Goal: Task Accomplishment & Management: Use online tool/utility

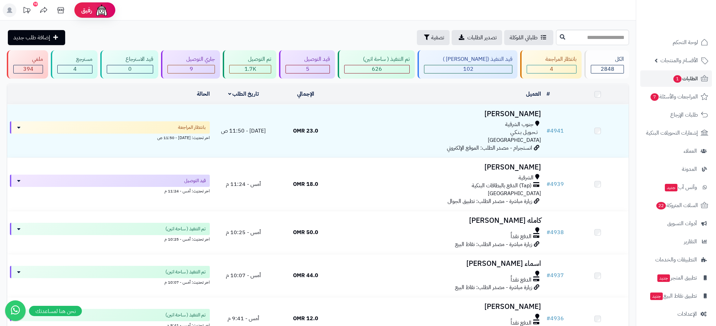
click at [694, 79] on span "الطلبات 1" at bounding box center [685, 79] width 25 height 10
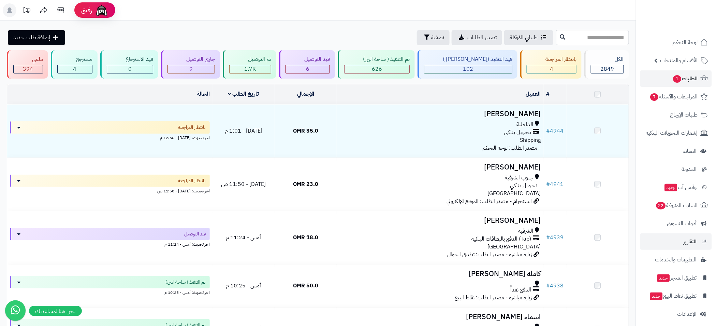
scroll to position [4, 0]
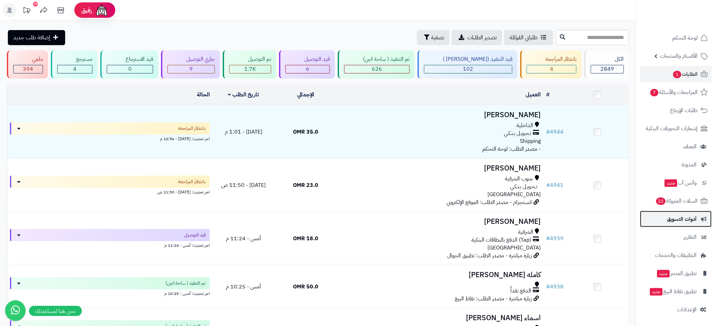
click at [687, 214] on span "أدوات التسويق" at bounding box center [683, 219] width 30 height 10
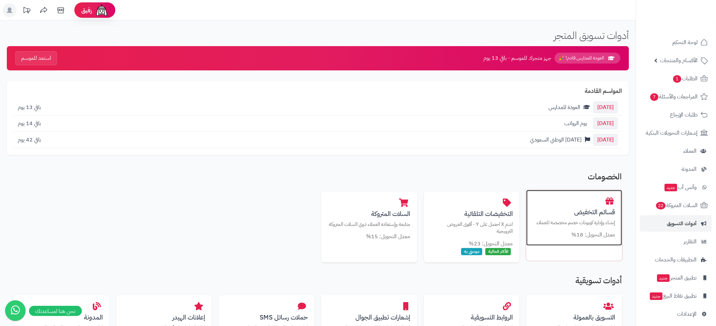
click at [574, 225] on p "إنشاء وإدارة كوبونات خصم مخصصة للعملاء" at bounding box center [574, 222] width 82 height 7
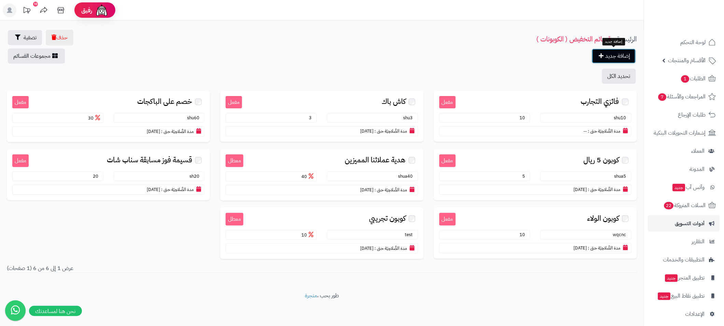
click at [609, 56] on link "إضافة جديد" at bounding box center [614, 55] width 44 height 15
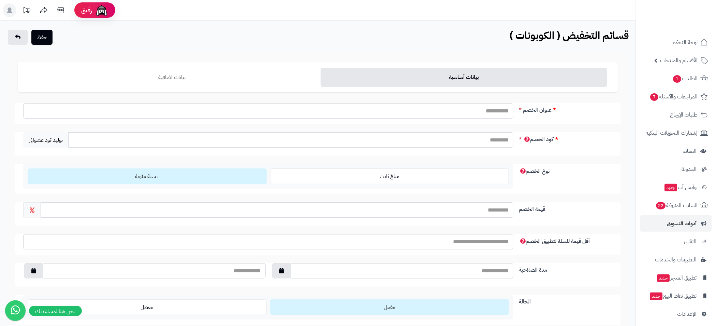
click at [477, 108] on input "عنوان الخصم" at bounding box center [268, 110] width 490 height 15
click at [478, 108] on input "عنوان الخصم" at bounding box center [268, 110] width 490 height 15
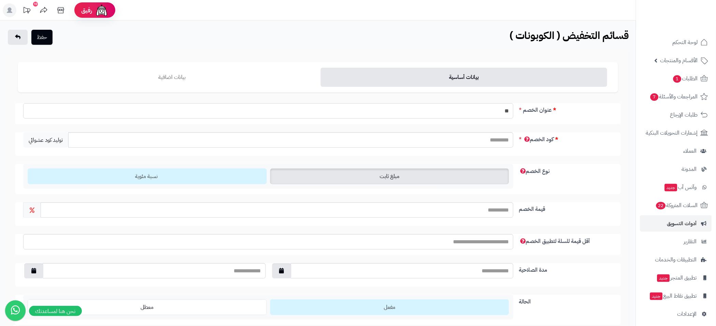
type input "*"
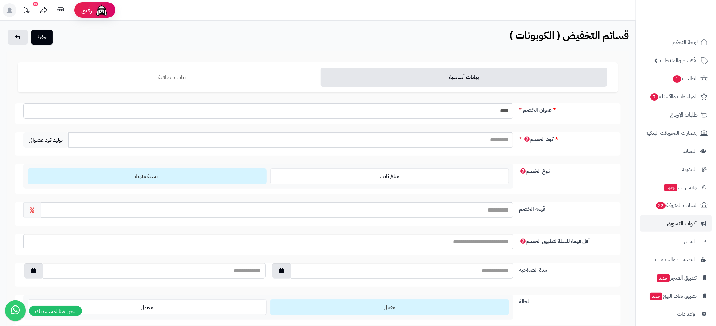
type input "****"
click at [495, 140] on input "كود الخصم" at bounding box center [290, 139] width 445 height 15
type input "*"
type input "******"
click at [487, 213] on input "قيمة الخصم" at bounding box center [277, 209] width 473 height 15
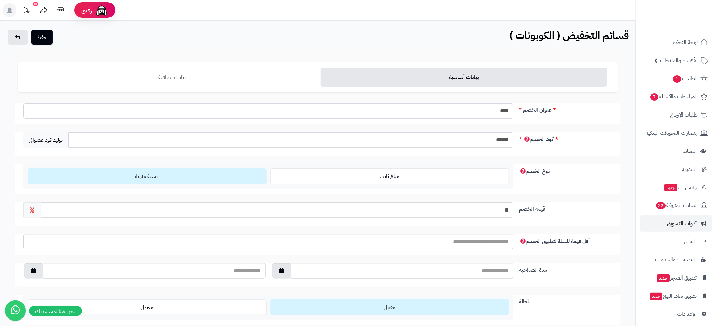
click at [576, 185] on div "نوع الخصم مبلغ ثابت نسبة مئوية" at bounding box center [318, 179] width 606 height 30
click at [497, 207] on input "**" at bounding box center [277, 209] width 473 height 15
type input "**"
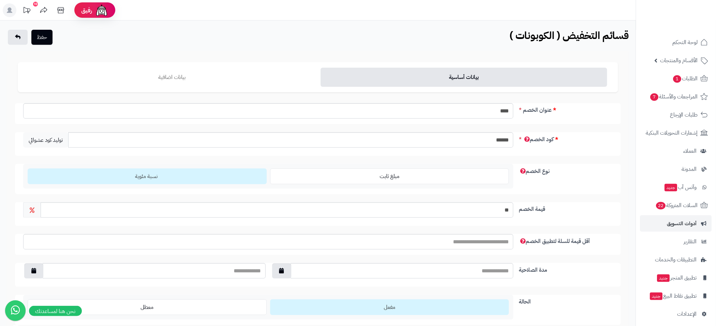
click at [578, 192] on div "نوع الخصم مبلغ ثابت نسبة مئوية" at bounding box center [318, 179] width 606 height 30
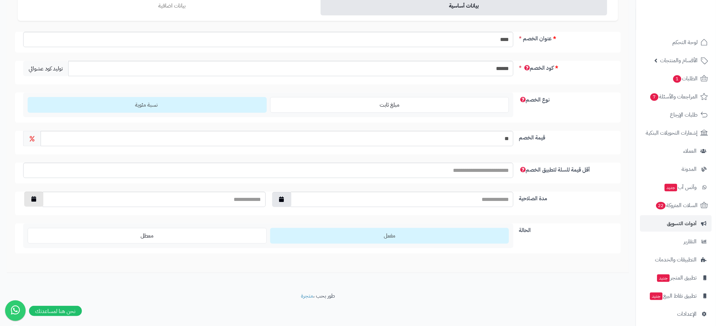
click at [31, 198] on icon "button" at bounding box center [33, 198] width 5 height 5
click at [102, 284] on td "31" at bounding box center [102, 286] width 12 height 10
type input "**********"
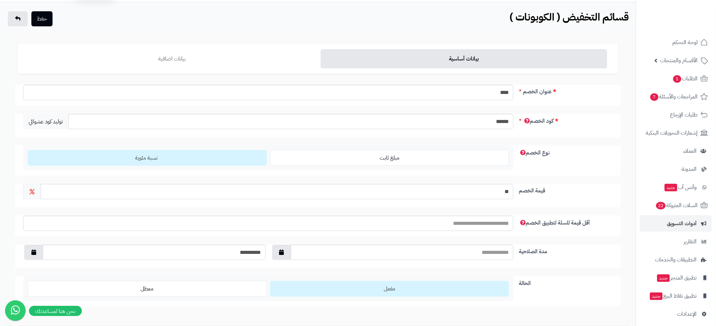
scroll to position [0, 0]
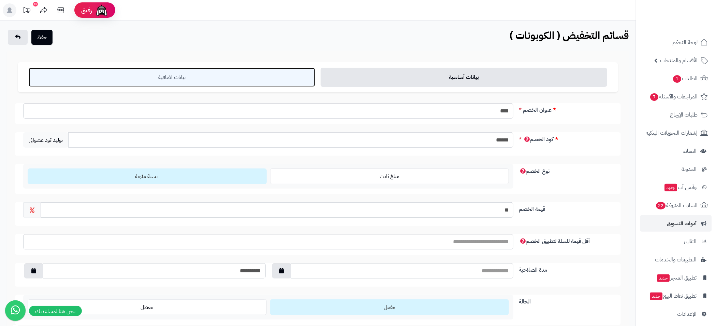
click at [231, 78] on link "بيانات اضافية" at bounding box center [172, 77] width 287 height 19
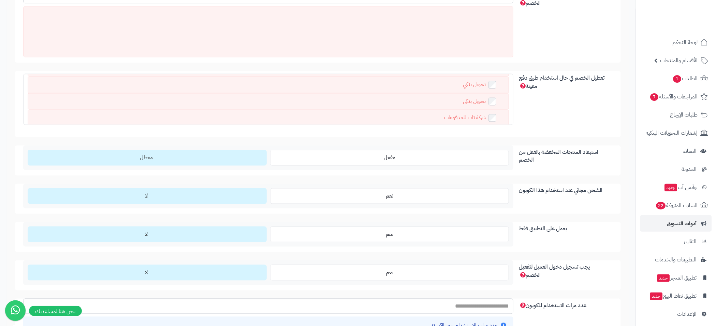
scroll to position [614, 0]
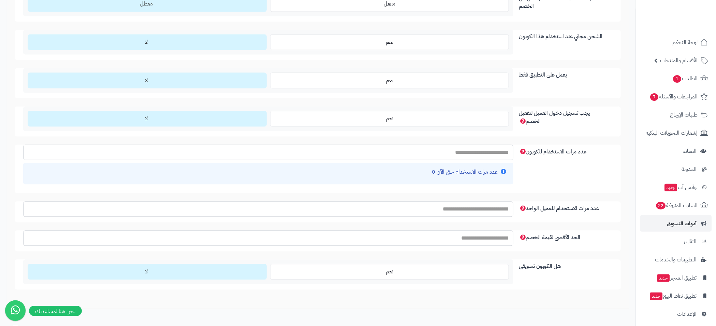
click at [496, 154] on input "عدد مرات الاستخدام للكوبون" at bounding box center [268, 151] width 490 height 15
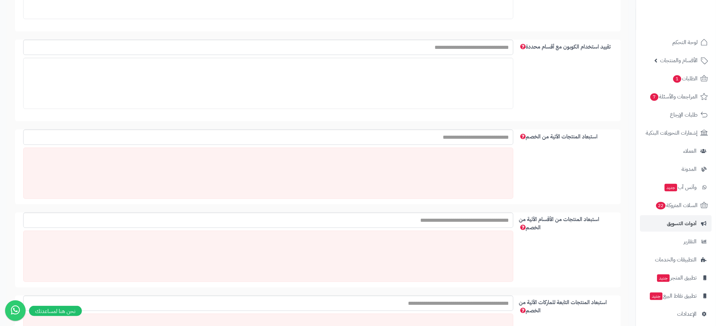
scroll to position [0, 0]
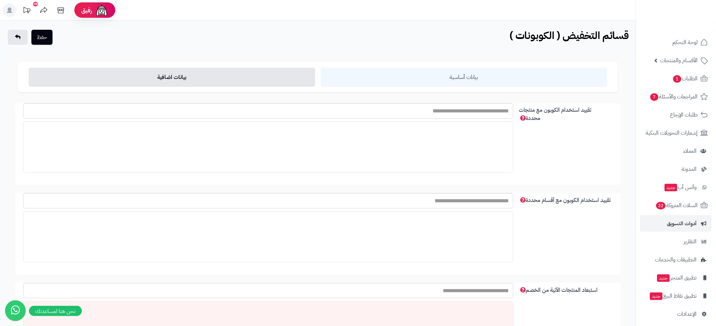
type input "*"
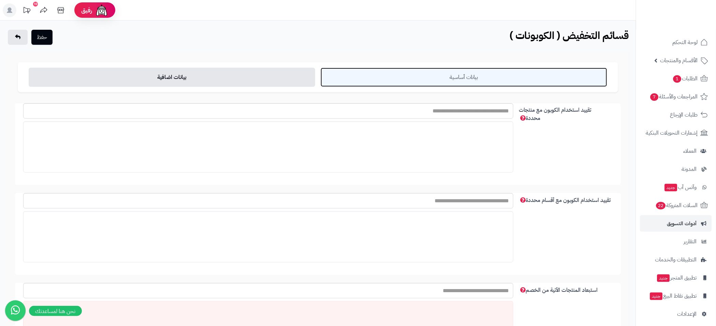
click at [471, 75] on link "بيانات أساسية" at bounding box center [464, 77] width 287 height 19
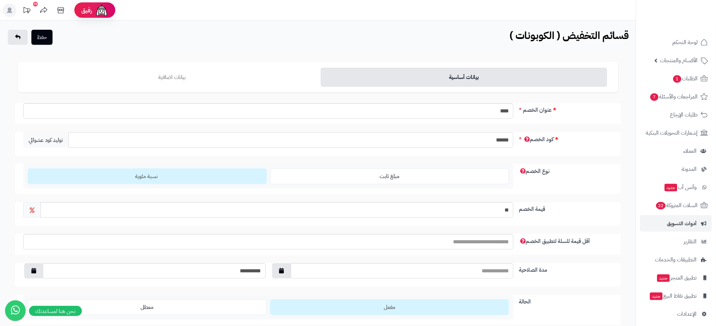
click at [504, 140] on input "******" at bounding box center [290, 139] width 445 height 15
click at [42, 34] on button "حفظ" at bounding box center [41, 36] width 21 height 15
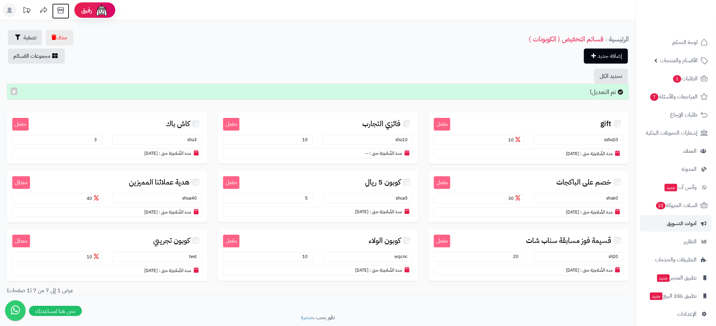
click at [61, 10] on icon at bounding box center [61, 10] width 14 height 14
click at [61, 9] on icon at bounding box center [61, 10] width 14 height 14
click at [59, 10] on icon at bounding box center [60, 10] width 6 height 6
click at [276, 30] on div "حذف تصفية الرئيسية قسائم التخفيض ( الكوبونات ) إضافة جديد مجموعات القسائم" at bounding box center [318, 47] width 636 height 34
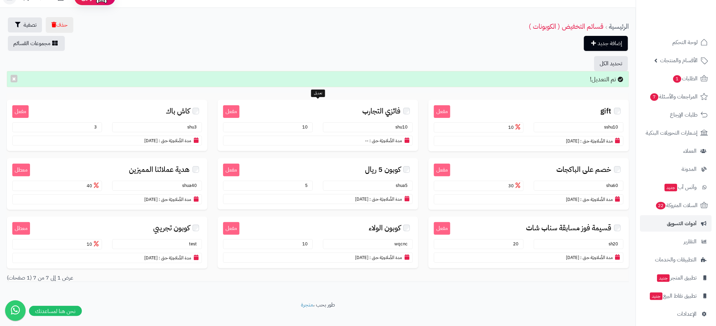
scroll to position [20, 0]
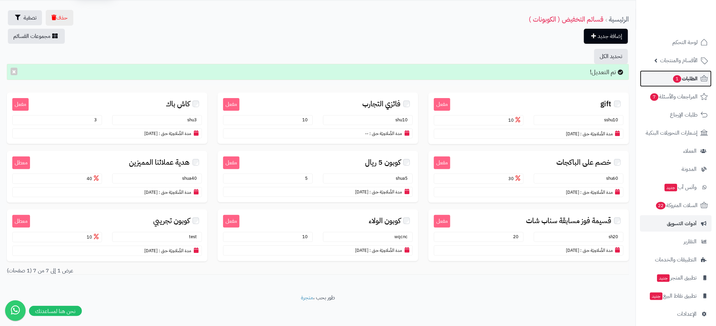
click at [684, 78] on span "الطلبات 1" at bounding box center [685, 79] width 25 height 10
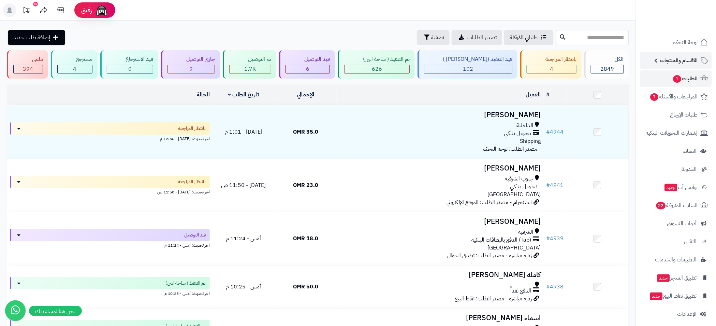
click at [681, 61] on span "الأقسام والمنتجات" at bounding box center [680, 61] width 38 height 10
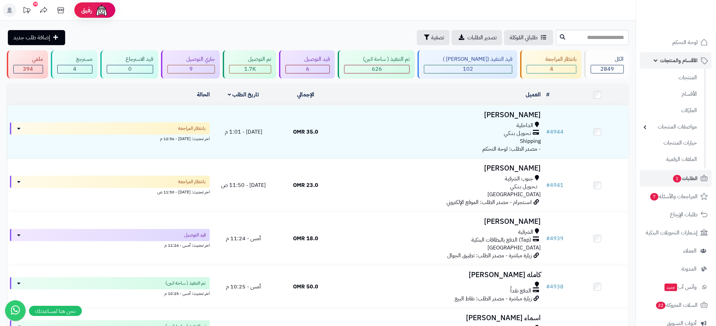
scroll to position [4, 0]
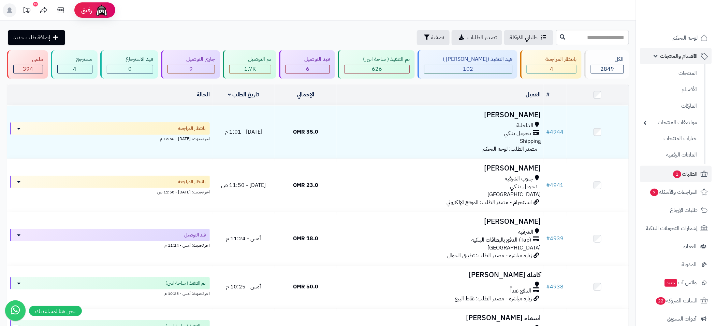
click at [678, 55] on span "الأقسام والمنتجات" at bounding box center [680, 56] width 38 height 10
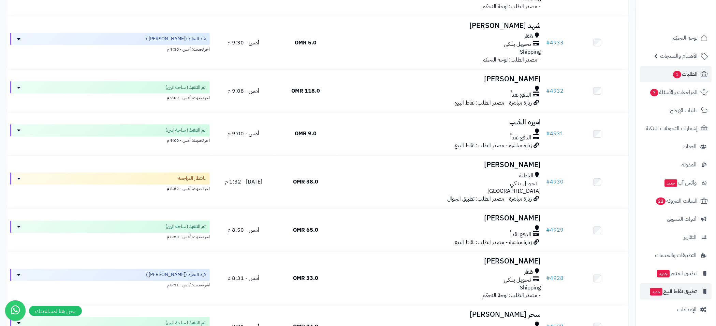
scroll to position [768, 0]
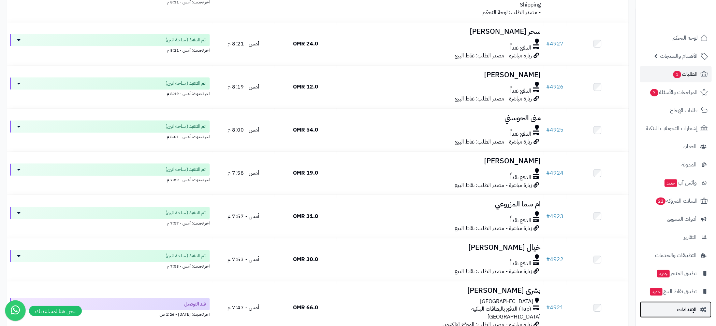
click at [694, 303] on link "الإعدادات" at bounding box center [677, 309] width 72 height 16
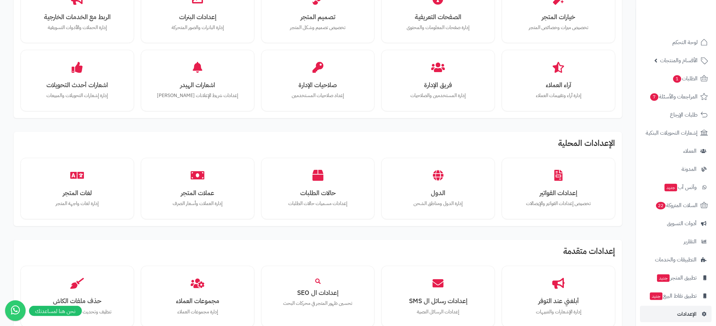
scroll to position [416, 0]
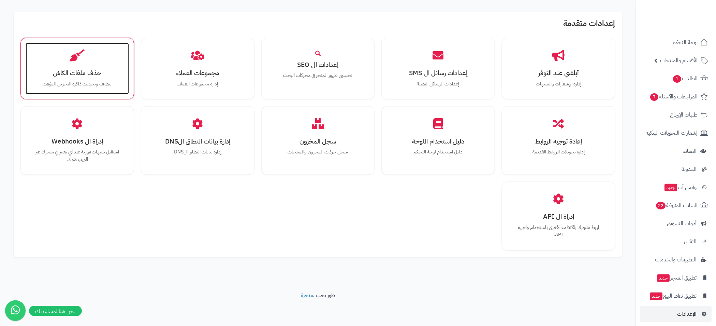
click at [84, 70] on h3 "حذف ملفات الكاش" at bounding box center [77, 72] width 90 height 7
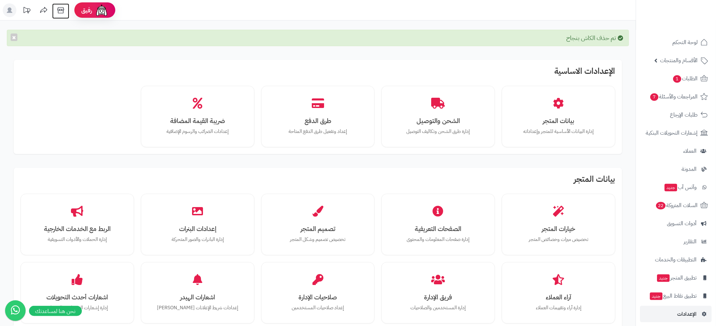
click at [61, 12] on icon at bounding box center [61, 10] width 14 height 14
click at [60, 9] on icon at bounding box center [60, 10] width 6 height 6
click at [60, 10] on icon at bounding box center [60, 10] width 6 height 6
click at [63, 12] on icon at bounding box center [61, 10] width 14 height 14
click at [60, 10] on icon at bounding box center [61, 10] width 14 height 14
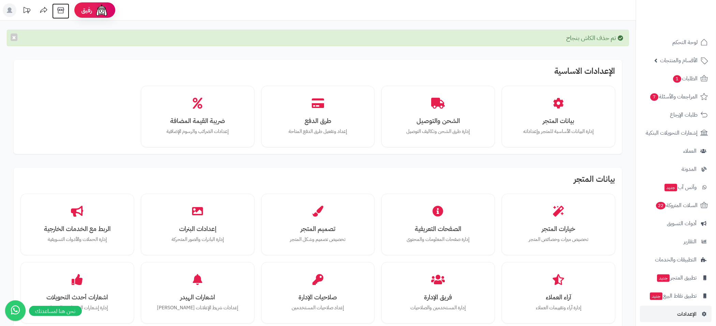
click at [66, 7] on icon at bounding box center [61, 10] width 14 height 14
